Goal: Task Accomplishment & Management: Use online tool/utility

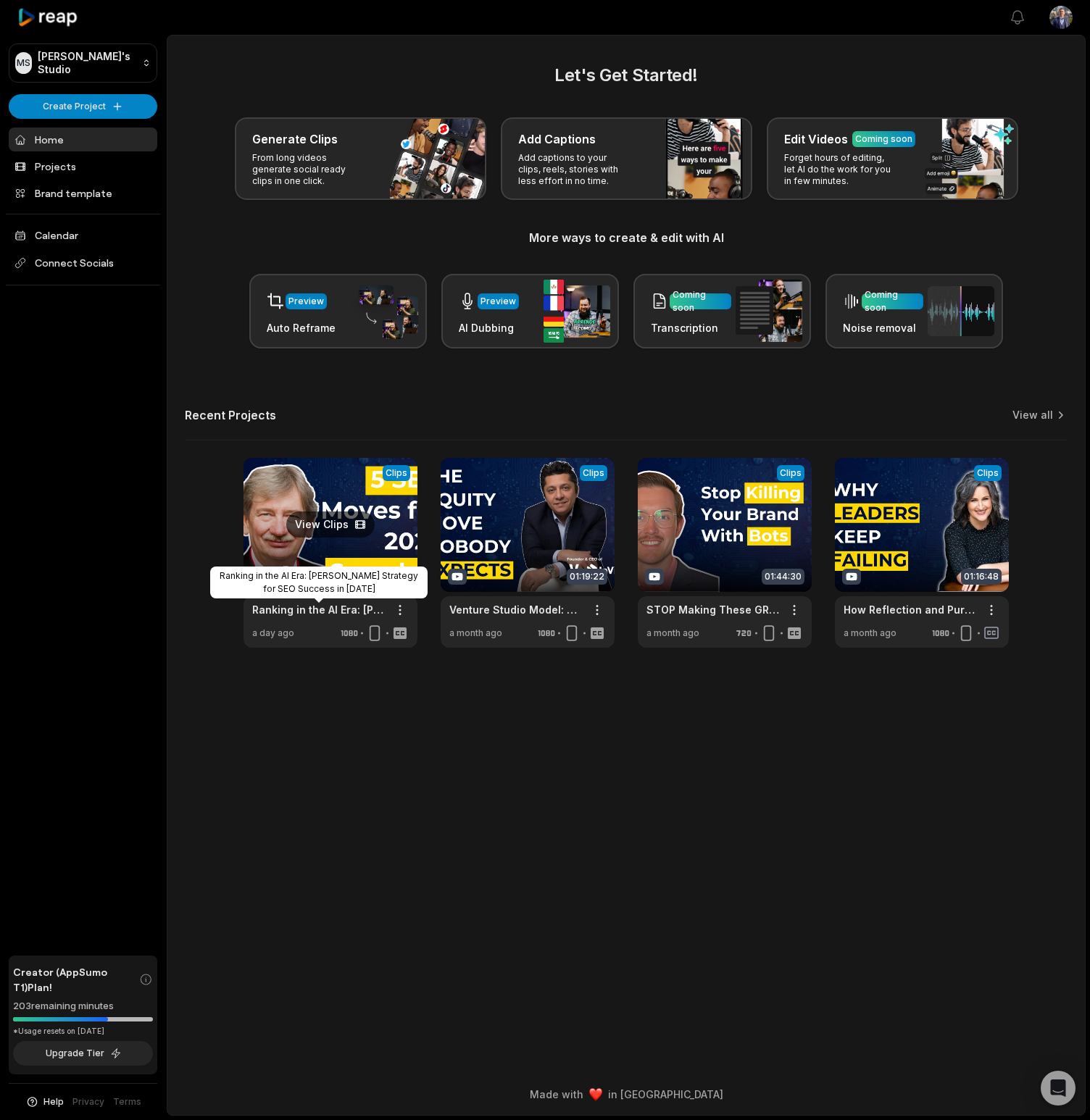
click at [280, 612] on link "Ranking in the AI Era: [PERSON_NAME] Strategy for SEO Success in [DATE]" at bounding box center [319, 610] width 133 height 15
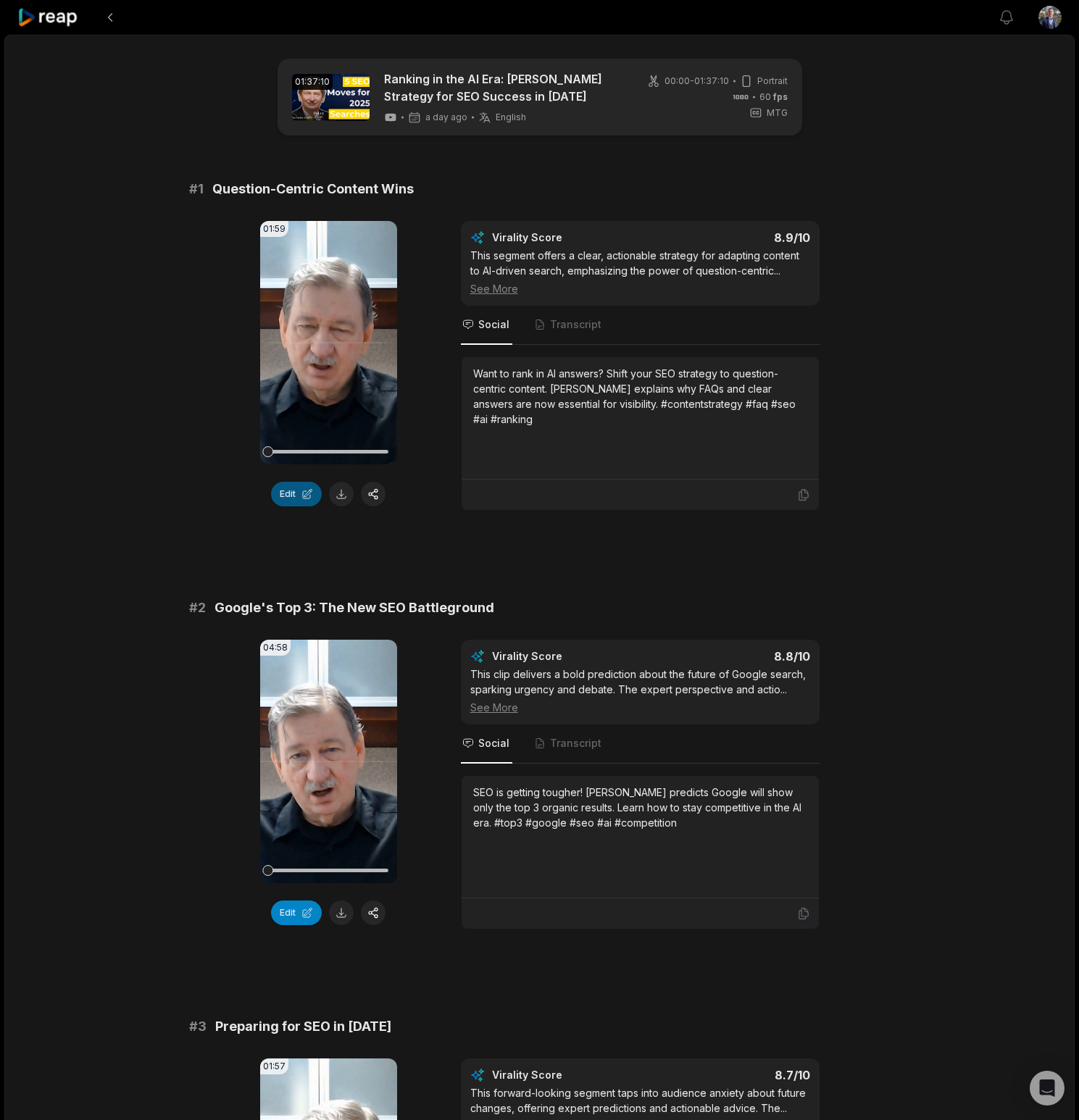
click at [303, 493] on button "Edit" at bounding box center [296, 494] width 51 height 25
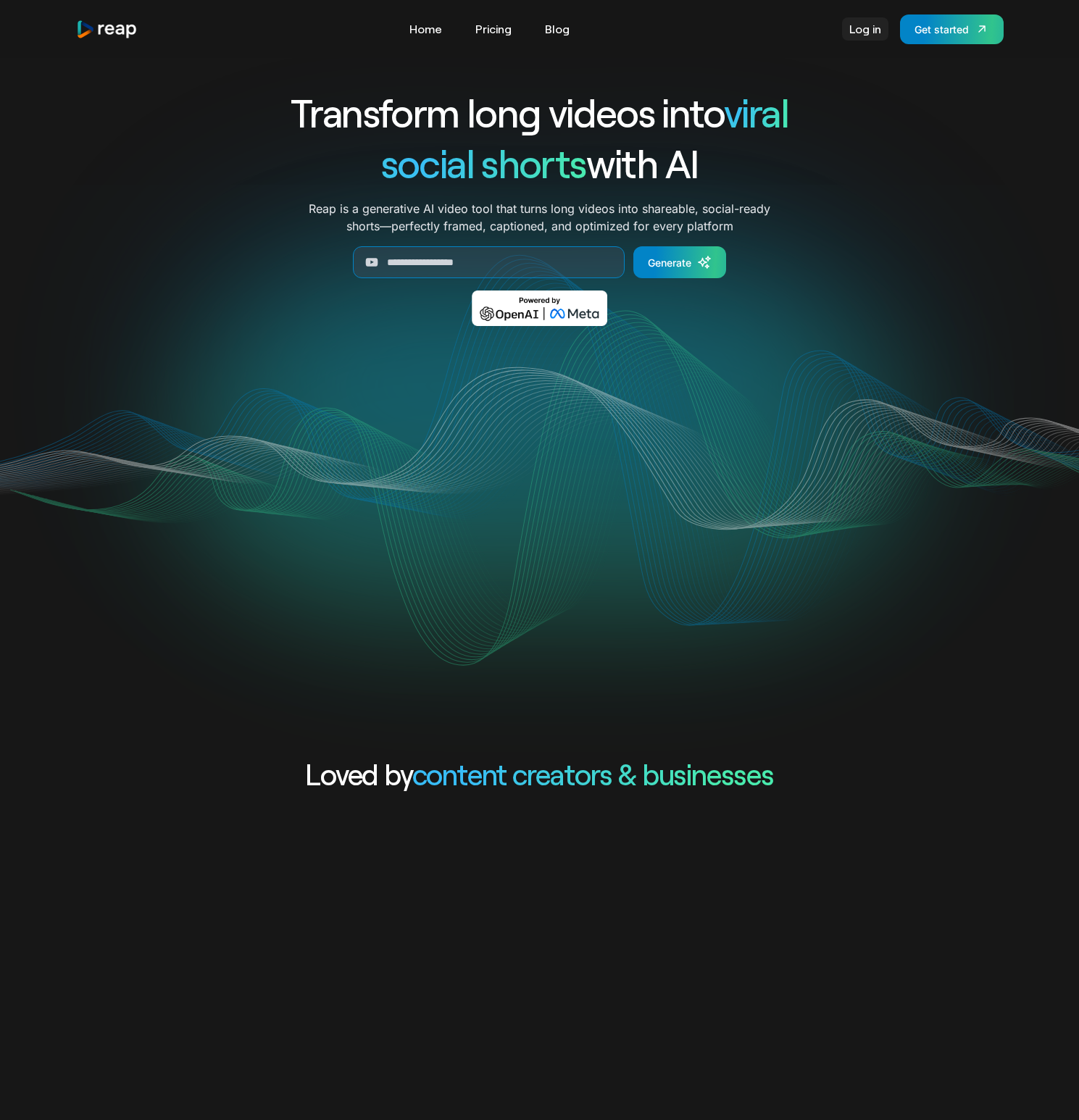
click at [854, 29] on link "Log in" at bounding box center [864, 29] width 46 height 23
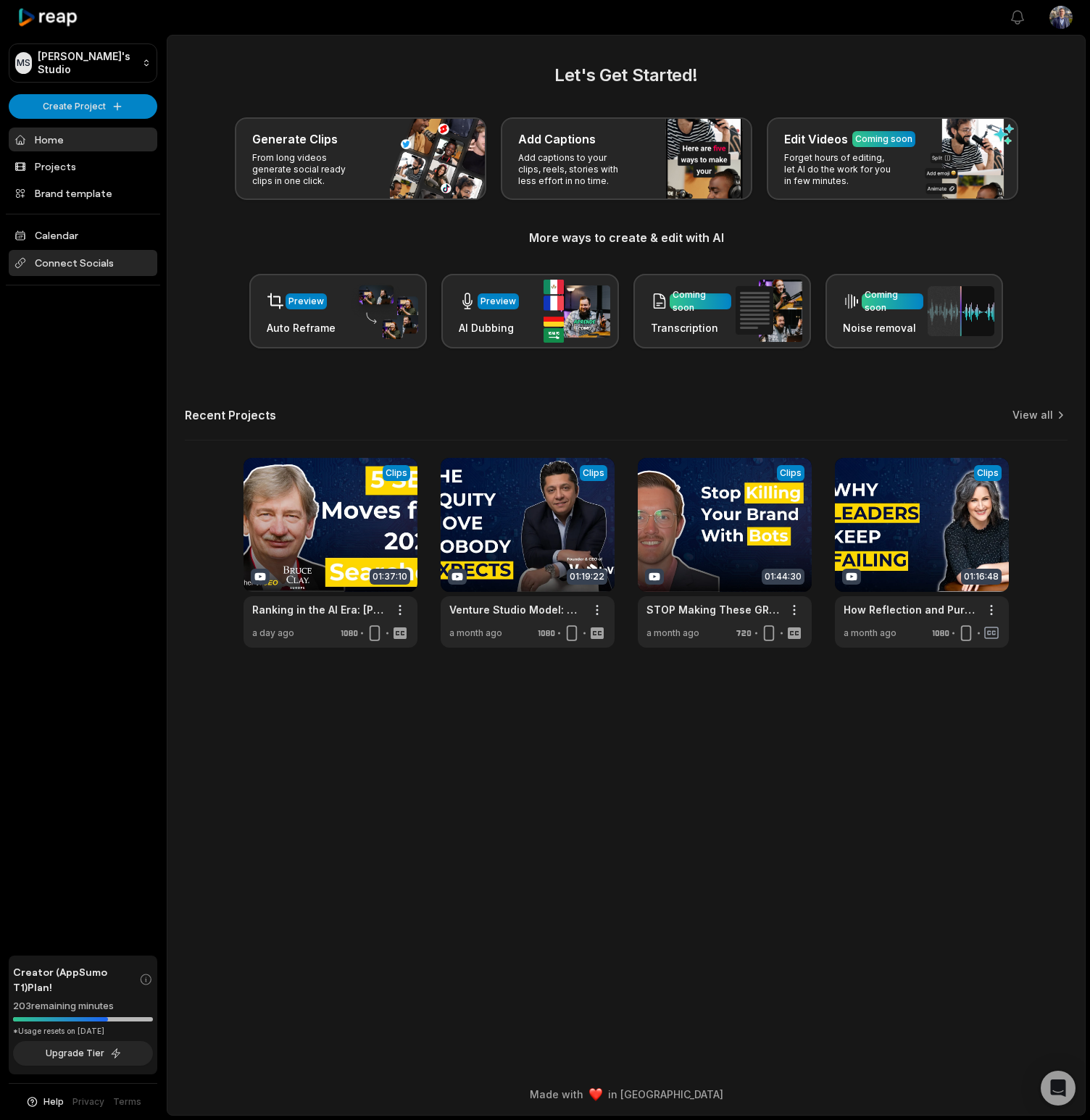
click at [78, 261] on span "Connect Socials" at bounding box center [83, 263] width 149 height 26
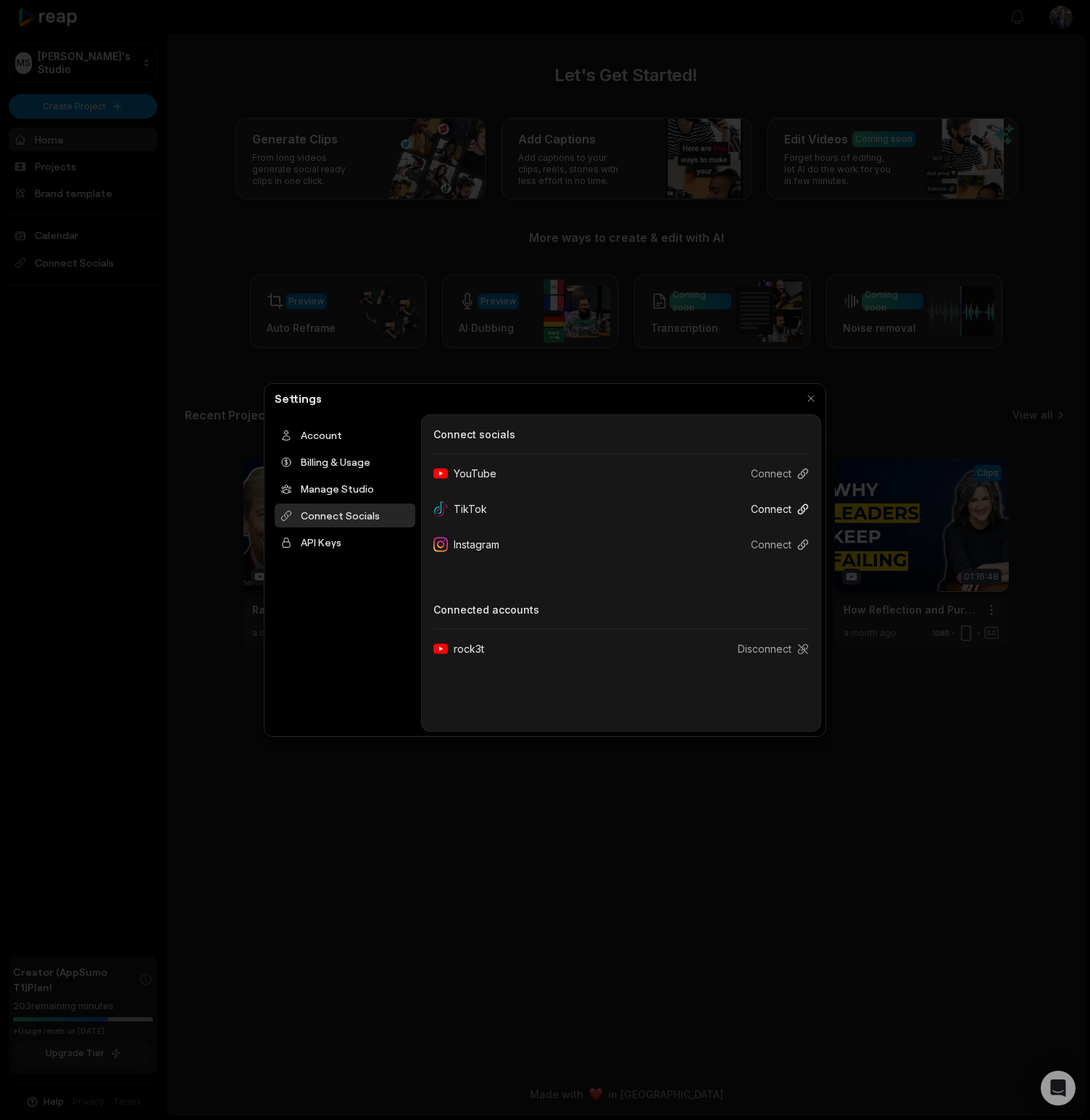
click at [781, 507] on button "Connect" at bounding box center [774, 509] width 70 height 26
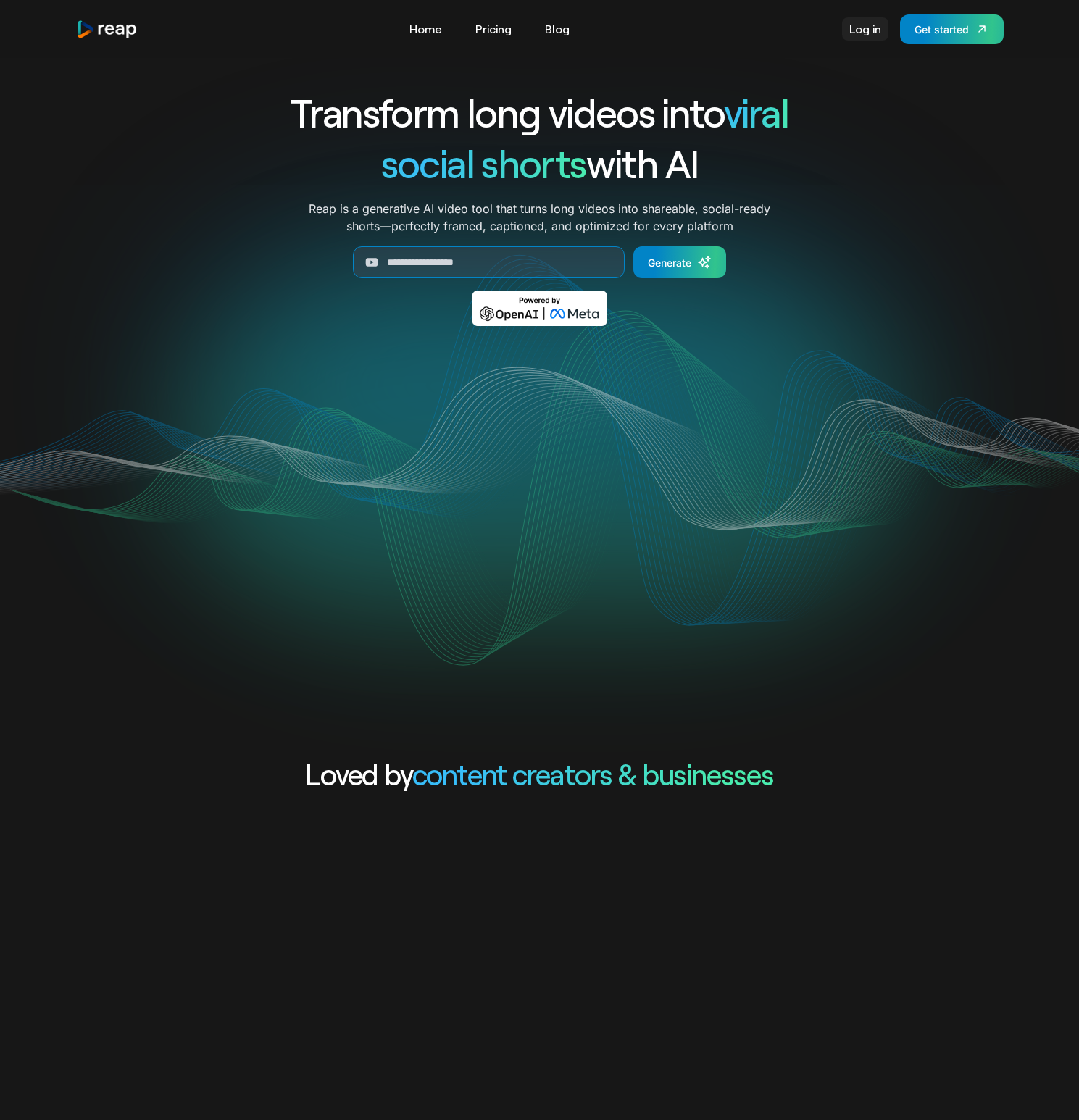
click at [867, 27] on link "Log in" at bounding box center [864, 29] width 46 height 23
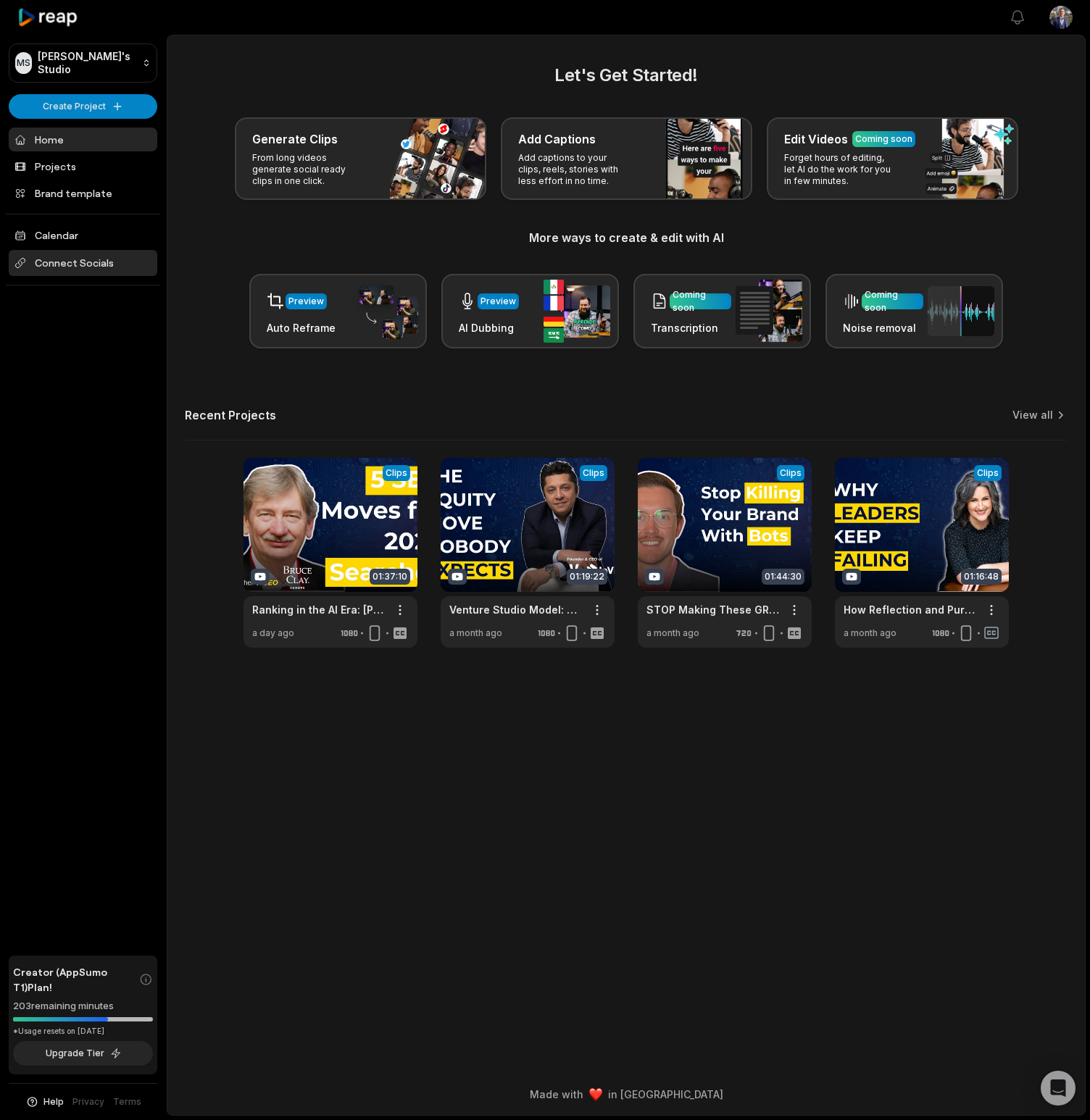
click at [42, 265] on span "Connect Socials" at bounding box center [83, 263] width 149 height 26
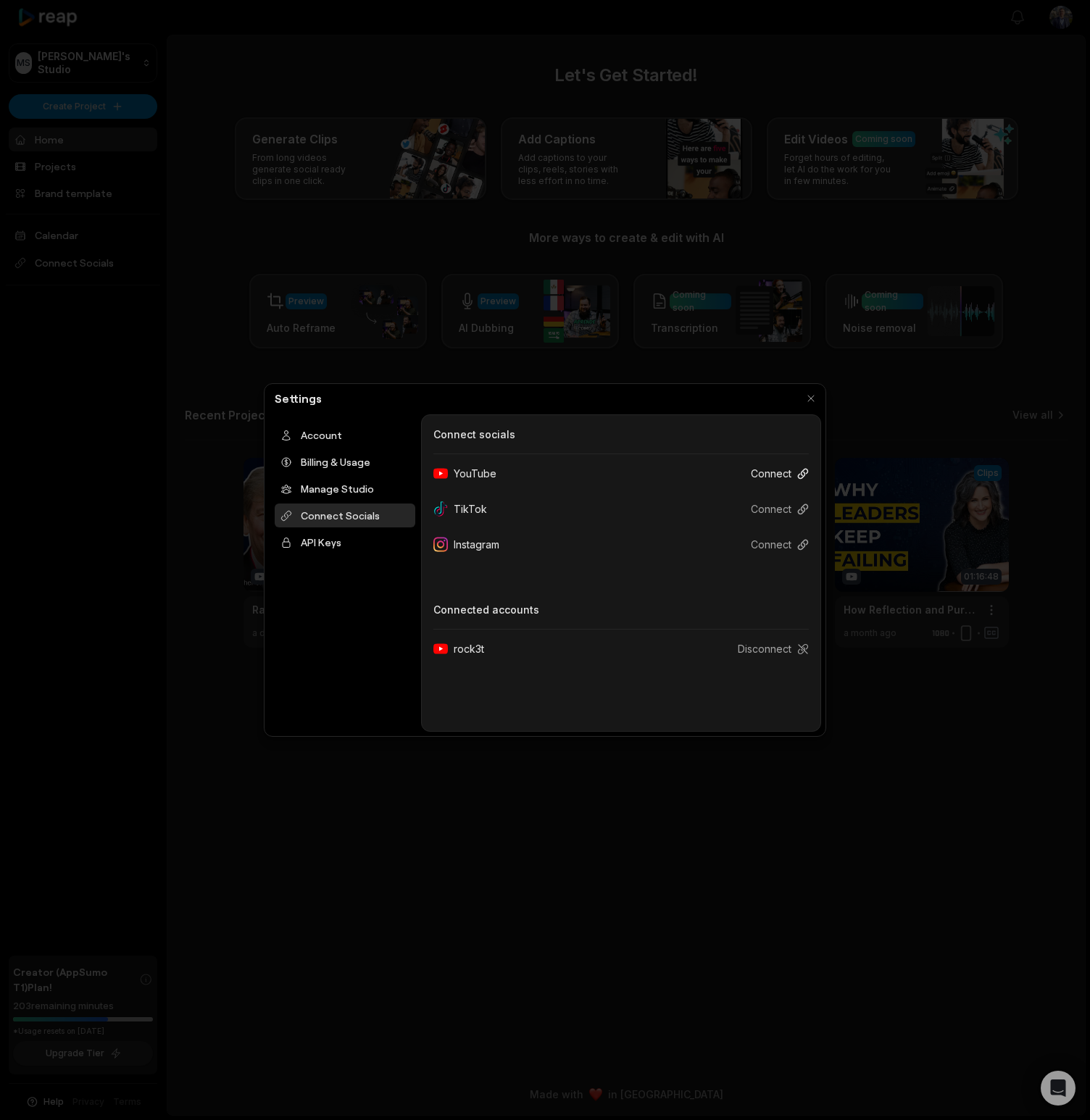
click at [776, 470] on button "Connect" at bounding box center [774, 473] width 70 height 26
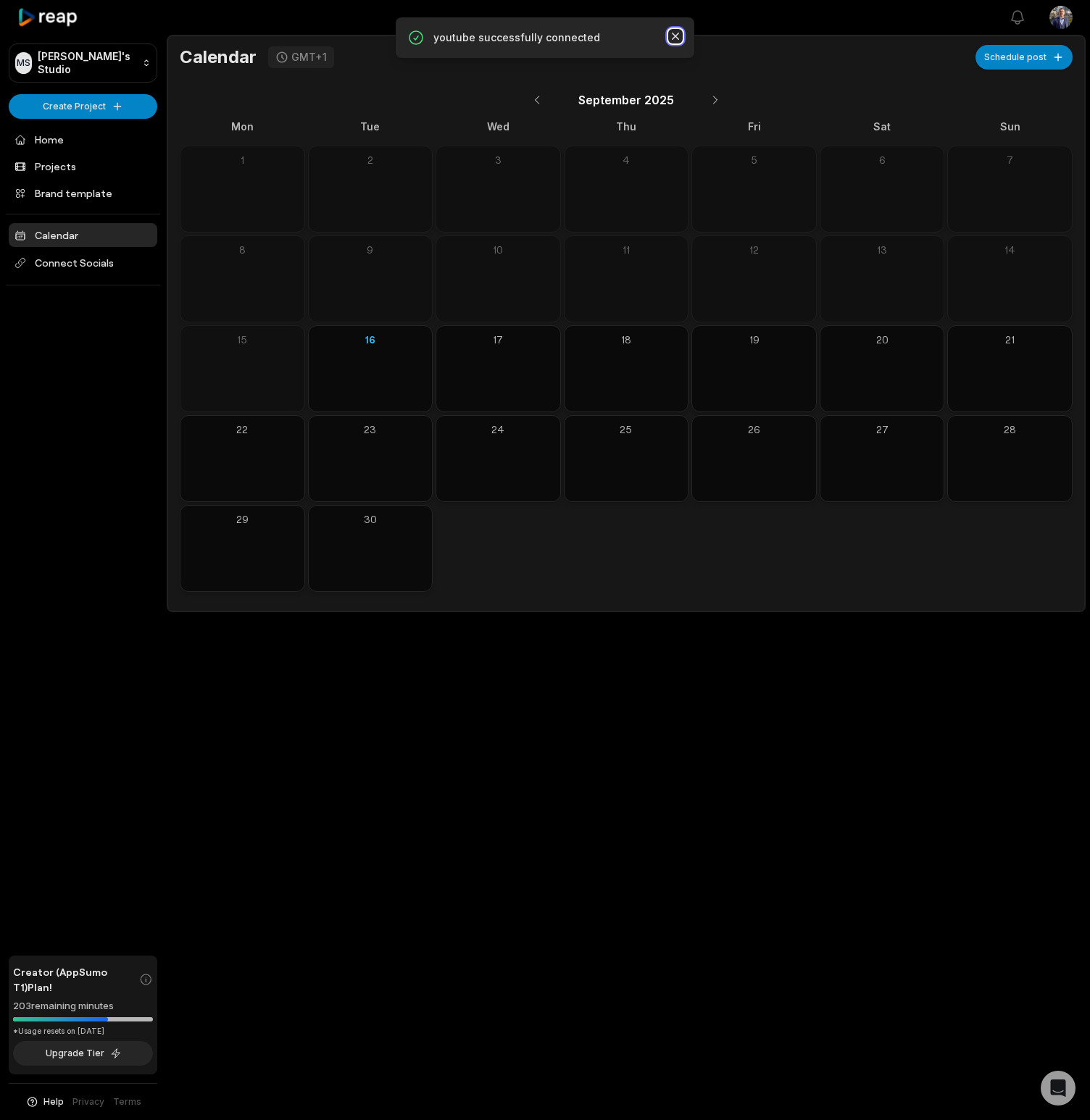
click at [679, 40] on icon "button" at bounding box center [675, 36] width 14 height 14
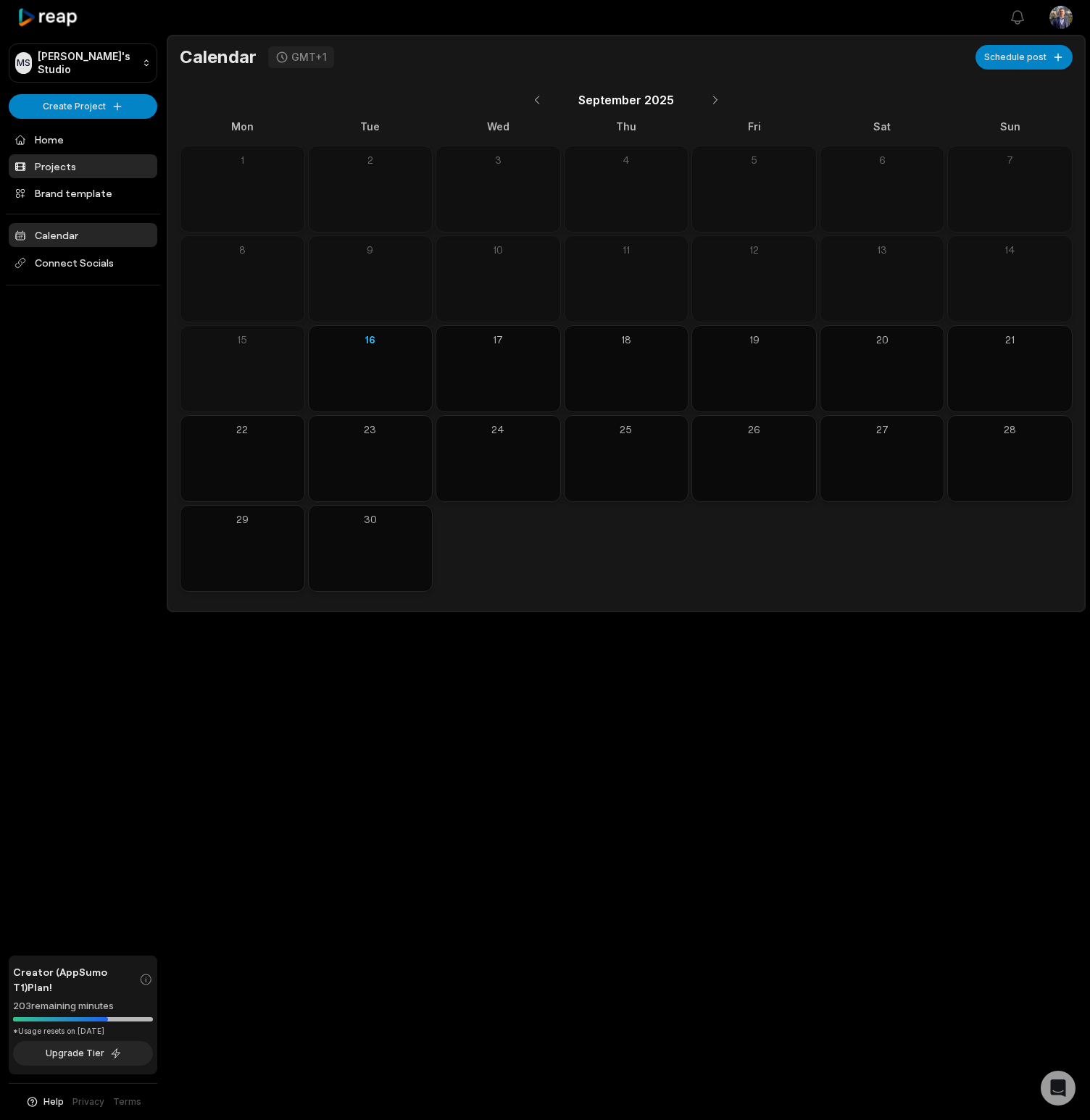
click at [70, 163] on link "Projects" at bounding box center [83, 166] width 149 height 24
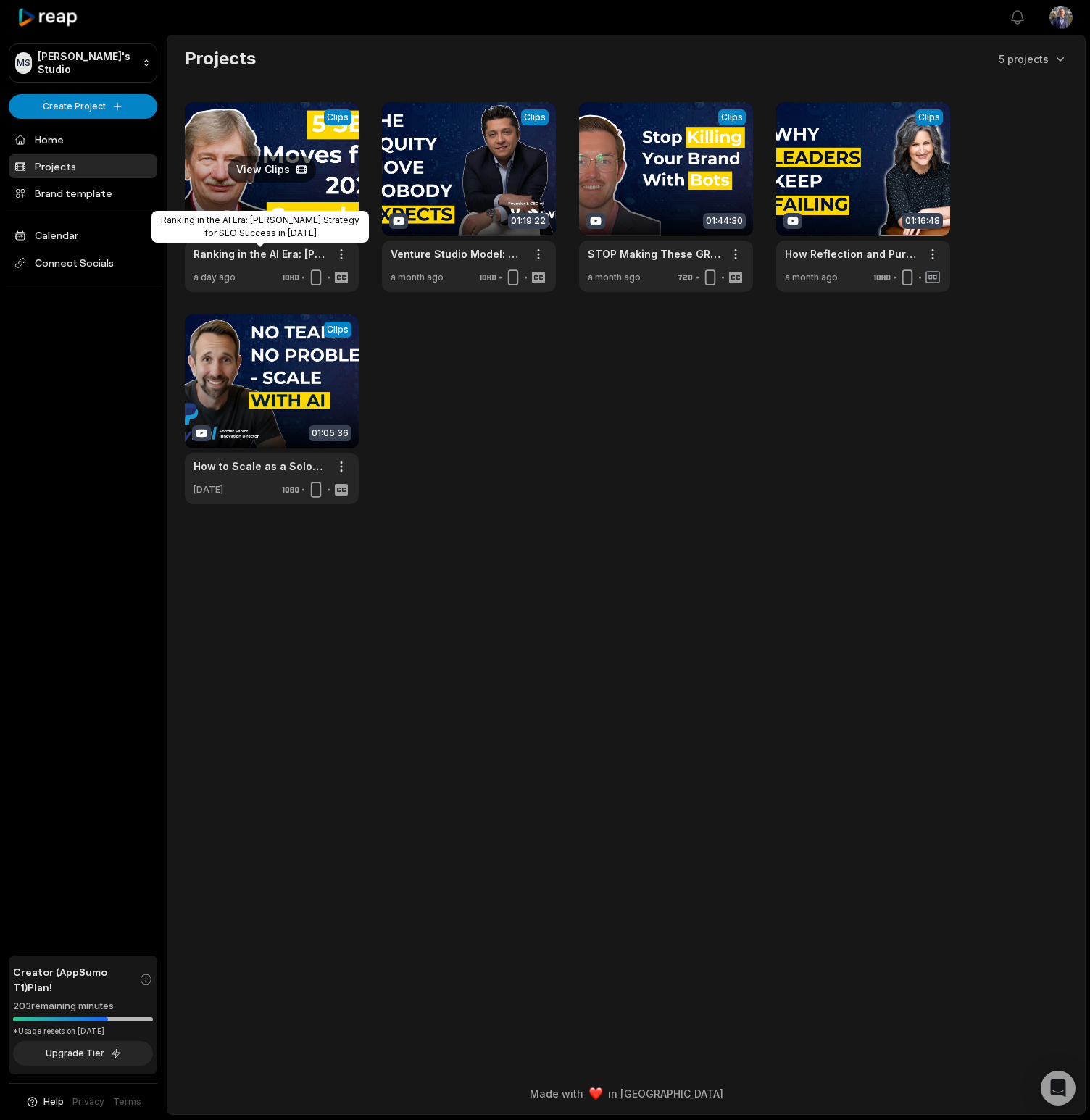
click at [252, 253] on link "Ranking in the AI Era: [PERSON_NAME] Strategy for SEO Success in [DATE]" at bounding box center [260, 254] width 133 height 15
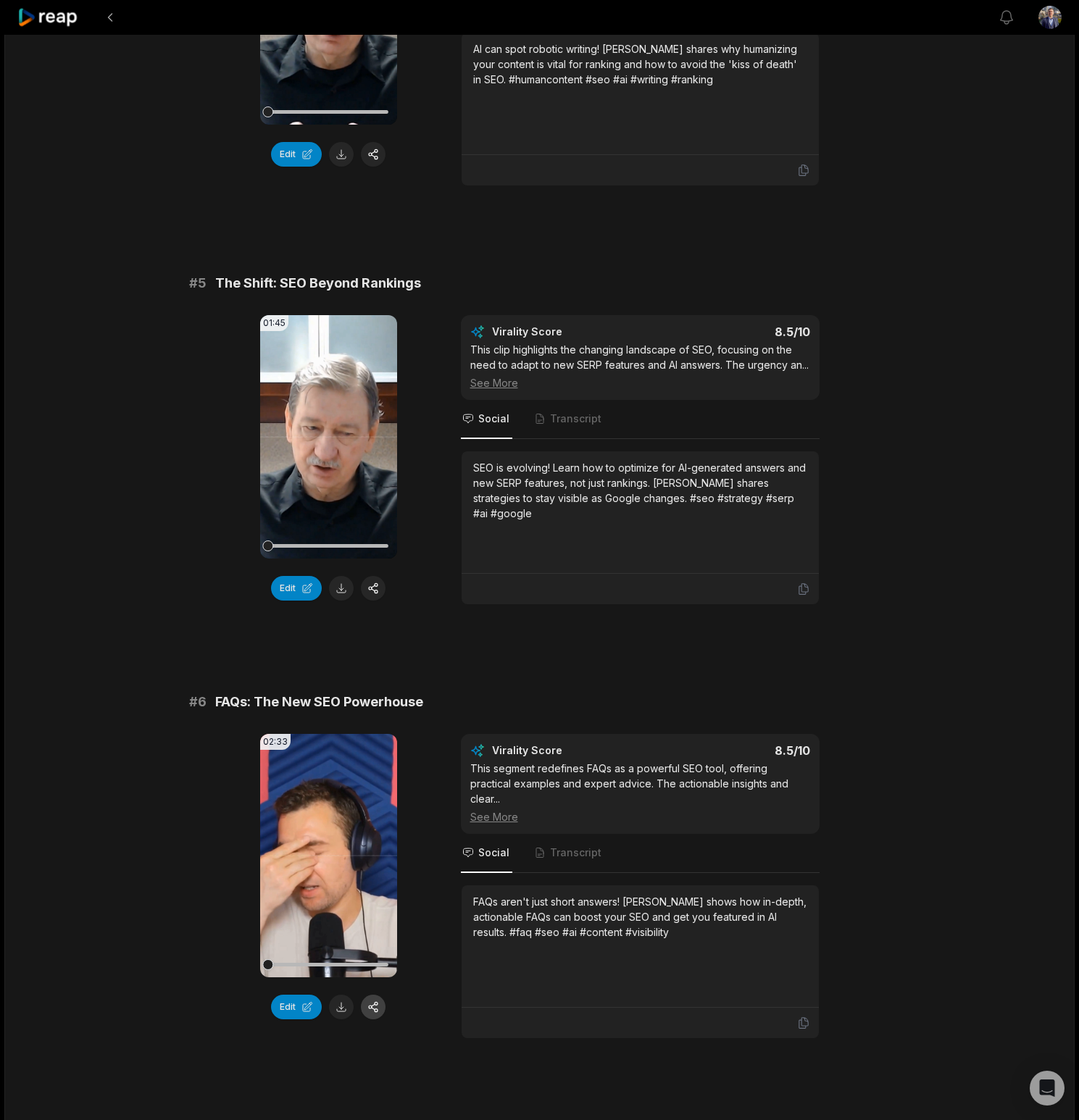
scroll to position [1746, 0]
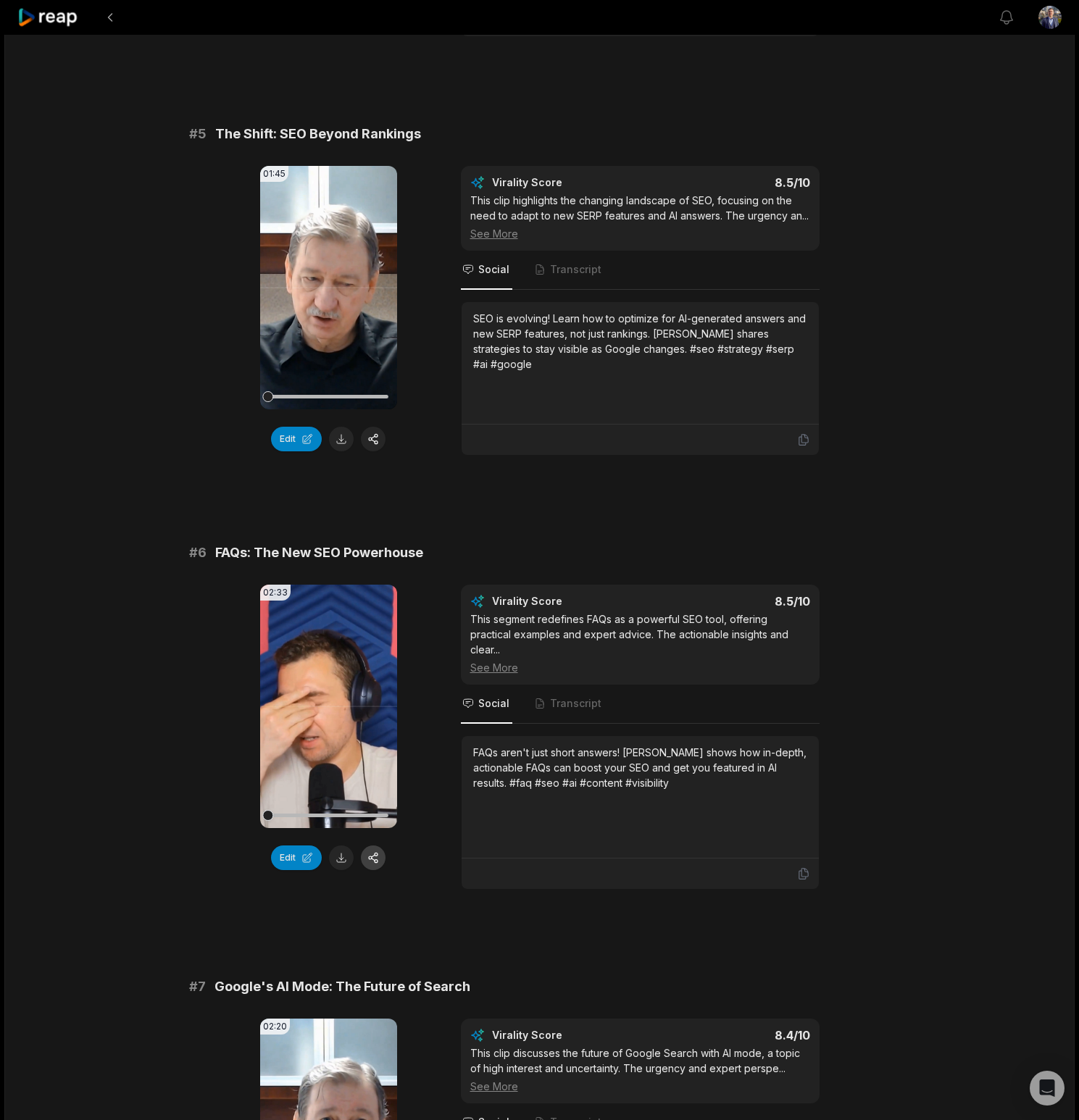
click at [376, 861] on button "button" at bounding box center [373, 858] width 25 height 25
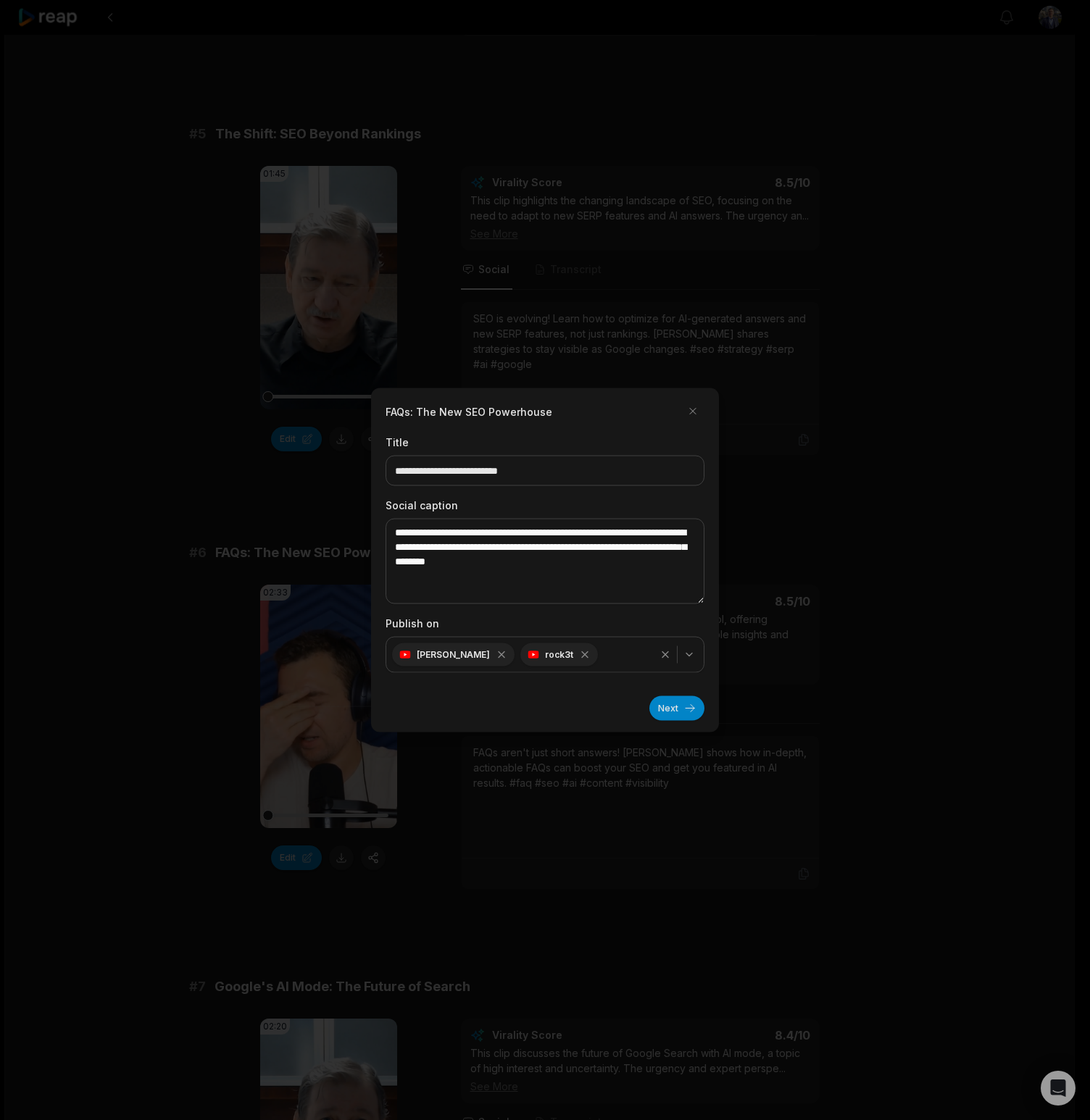
click at [579, 653] on icon "button" at bounding box center [584, 654] width 11 height 11
click at [677, 711] on button "Next" at bounding box center [677, 708] width 55 height 25
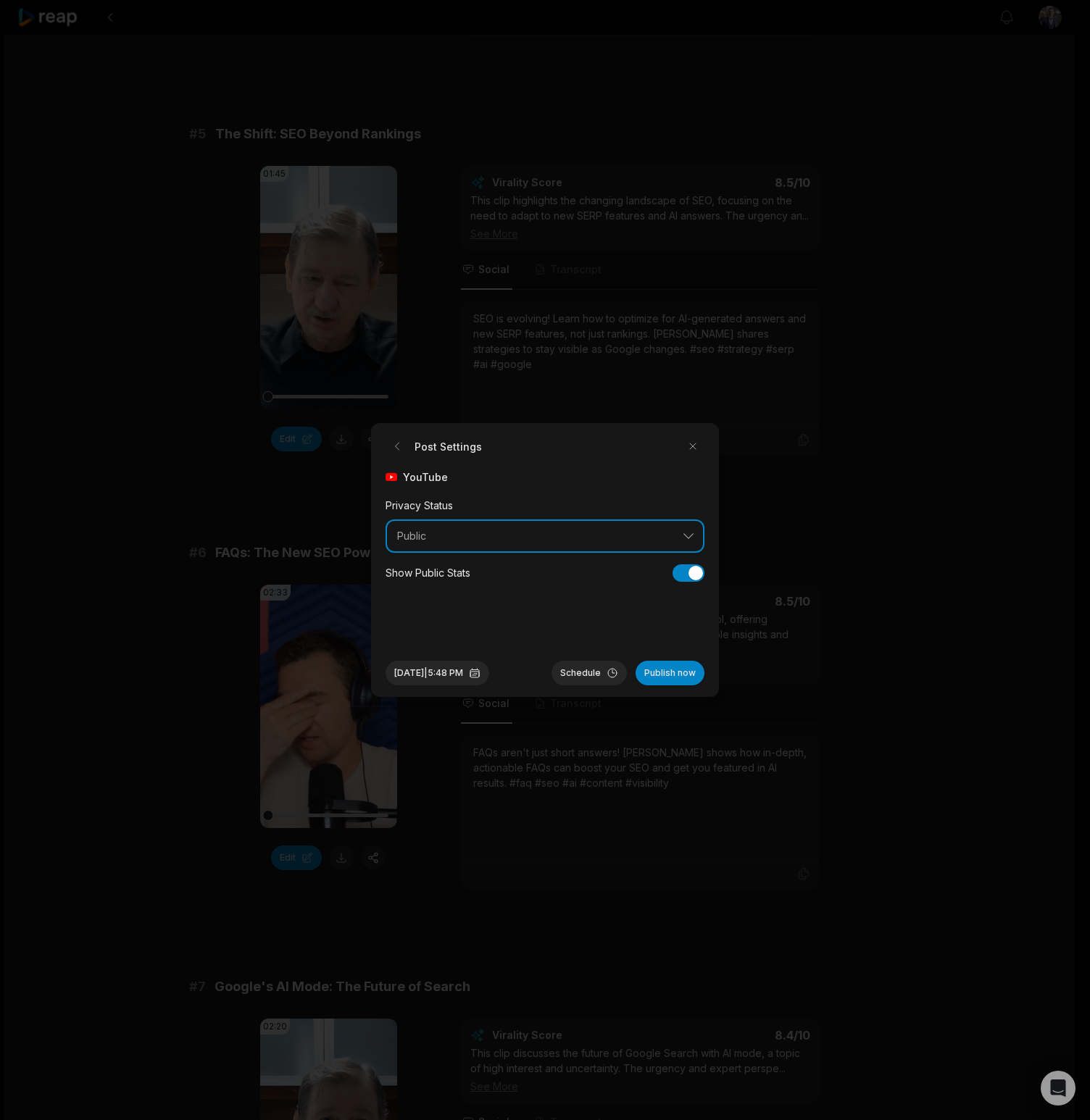
click at [684, 538] on button "Public" at bounding box center [545, 536] width 319 height 33
click at [673, 490] on div "YouTube Privacy Status Public Public Unlisted Private Show Public Stats Show Pu…" at bounding box center [545, 553] width 319 height 168
click at [614, 674] on button "Schedule" at bounding box center [590, 673] width 76 height 25
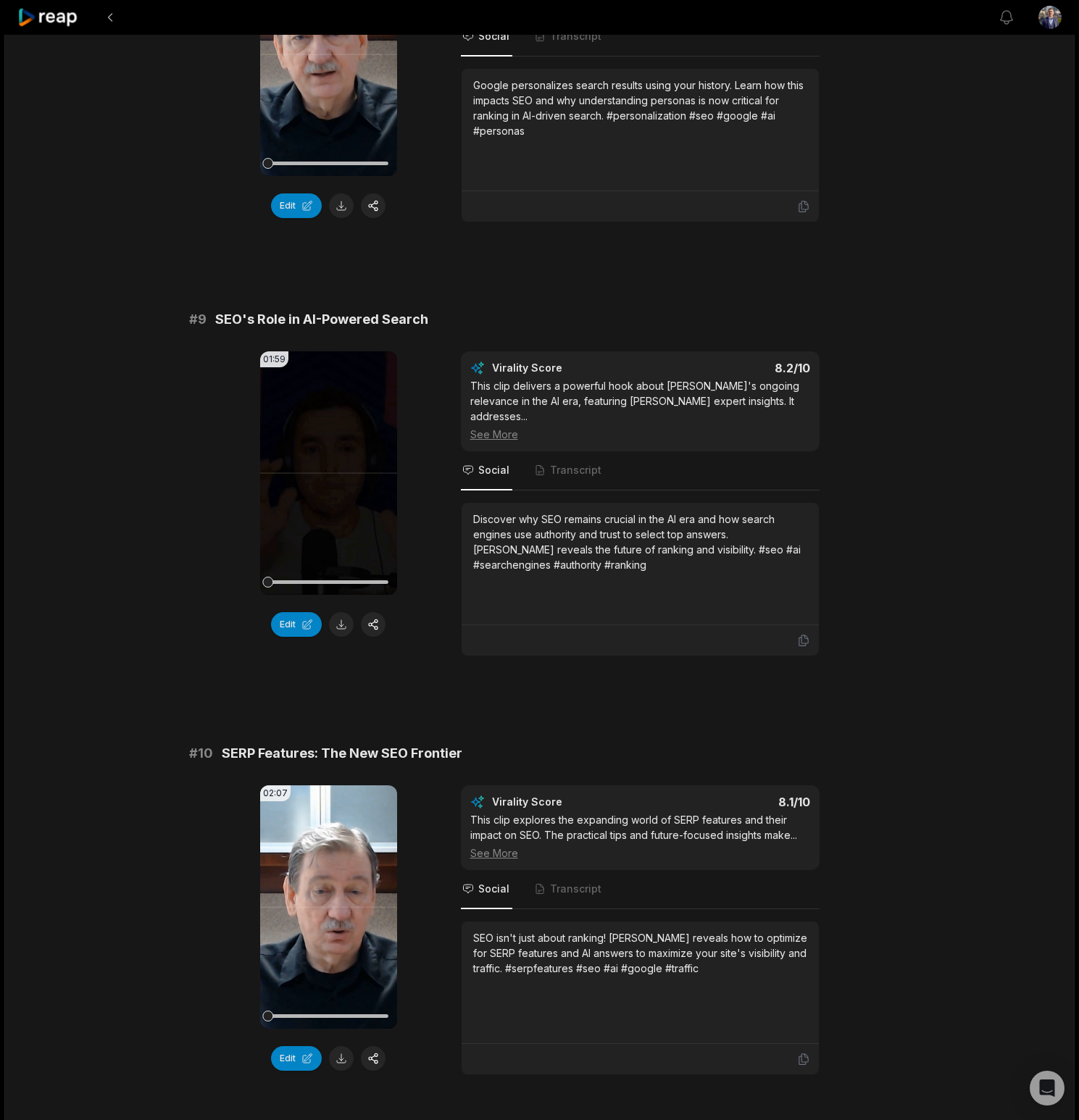
scroll to position [3319, 0]
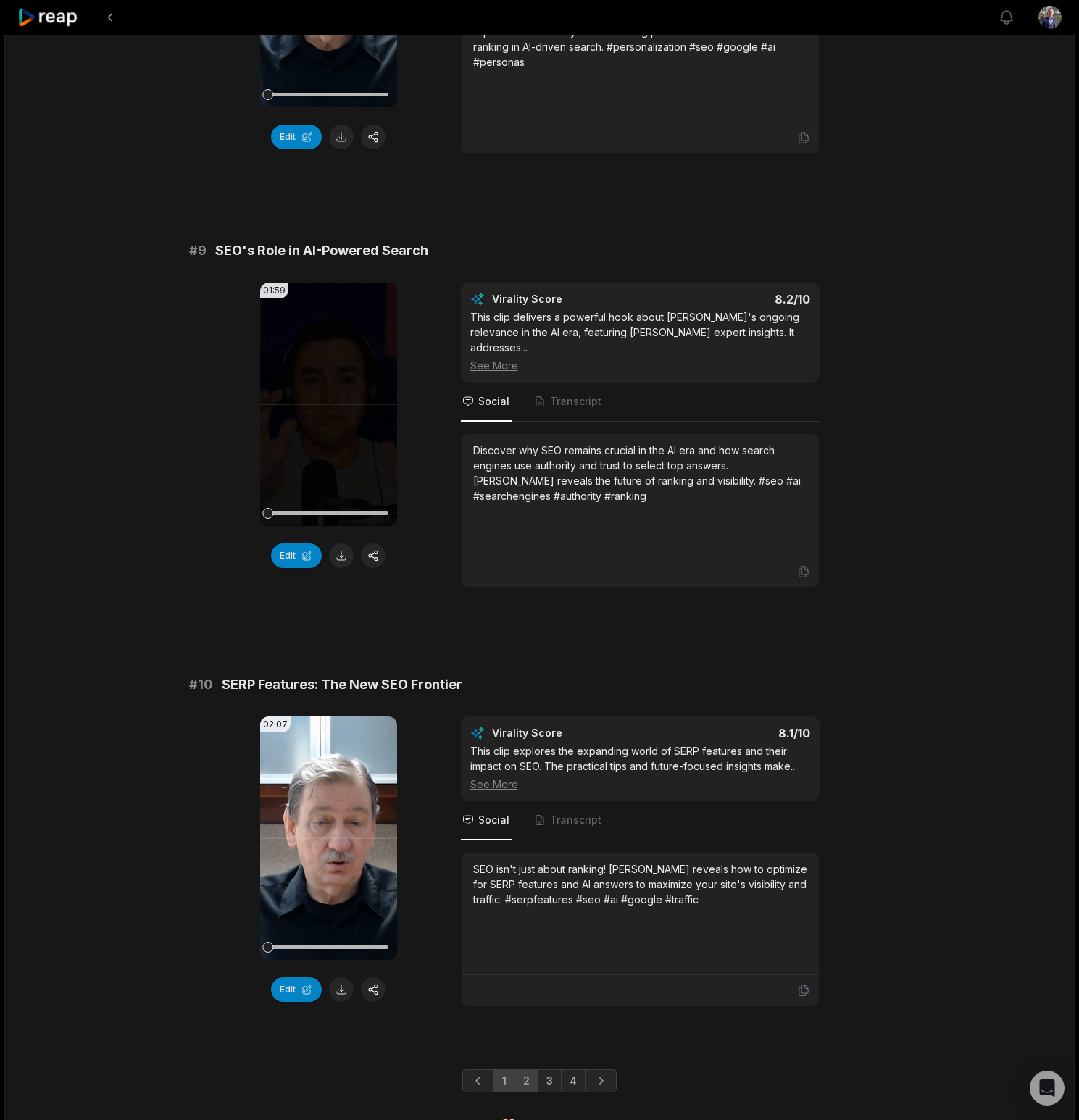
click at [530, 1069] on link "2" at bounding box center [527, 1081] width 24 height 23
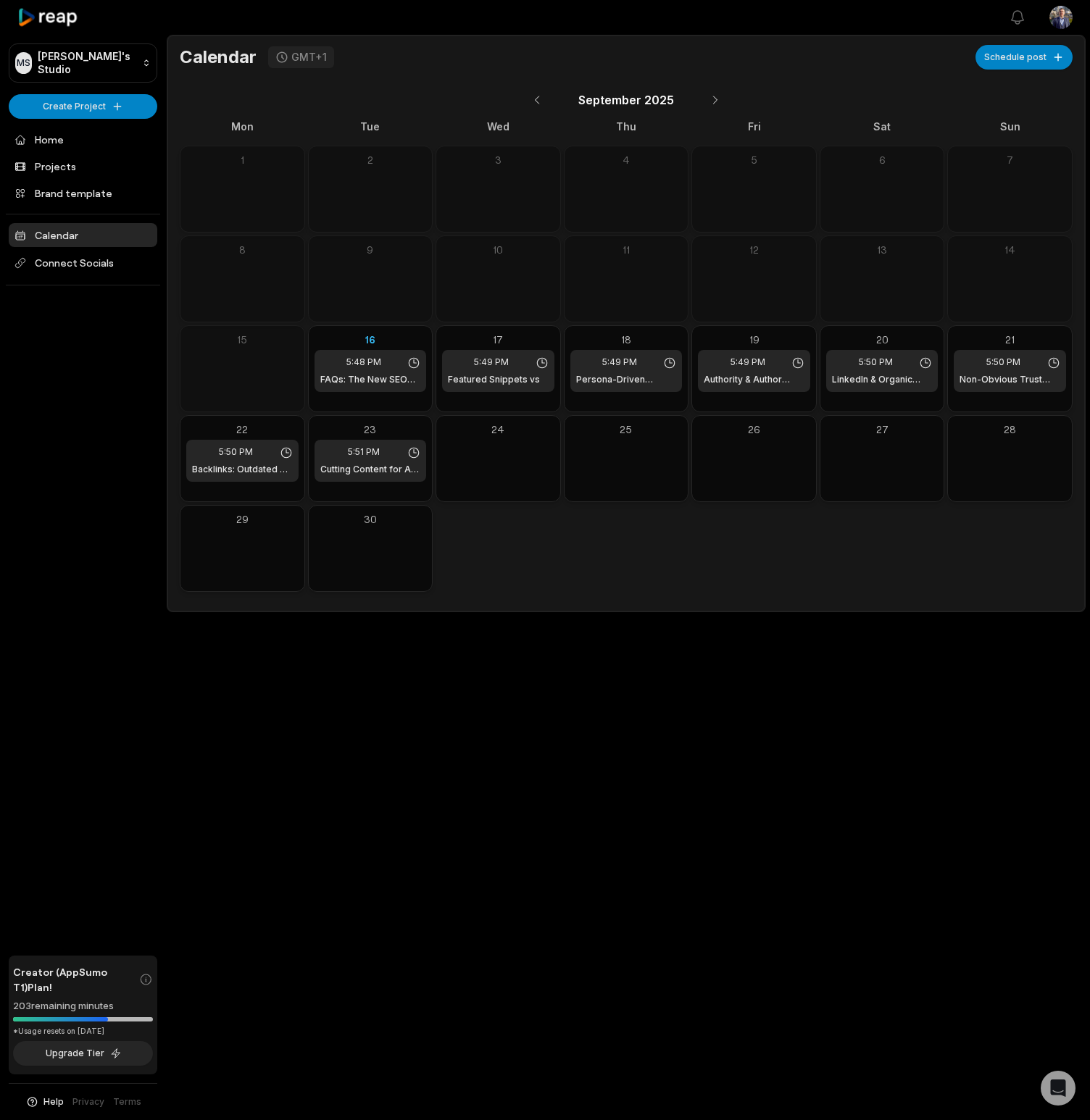
click at [616, 730] on div "Open sidebar View notifications Open user menu Calendar GMT+1 Schedule post [DA…" at bounding box center [545, 560] width 1090 height 1120
